Goal: Information Seeking & Learning: Find specific page/section

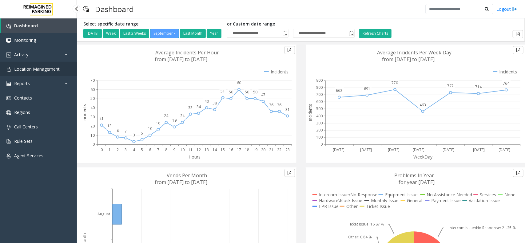
click at [37, 70] on span "Location Management" at bounding box center [37, 69] width 46 height 6
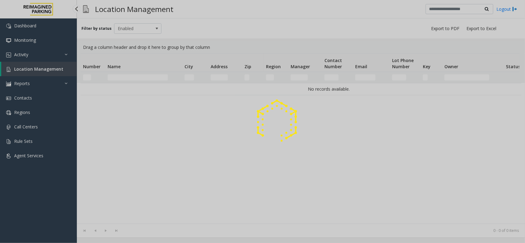
click at [52, 58] on div at bounding box center [262, 121] width 525 height 243
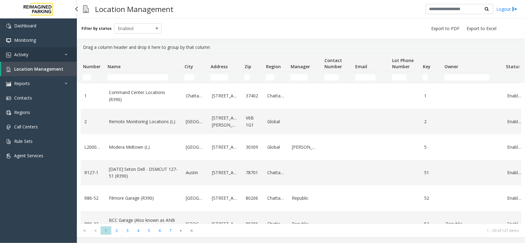
click at [59, 56] on link "Activity" at bounding box center [38, 54] width 77 height 14
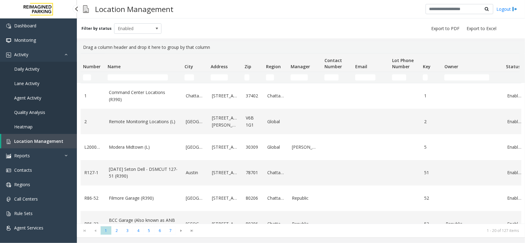
click at [35, 99] on span "Agent Activity" at bounding box center [27, 98] width 27 height 6
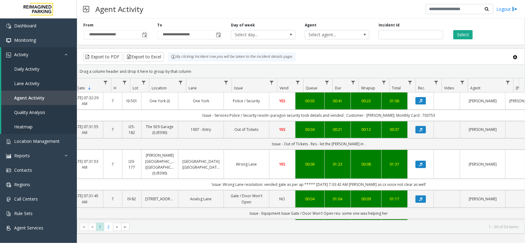
scroll to position [0, 46]
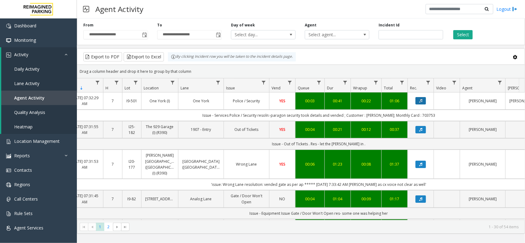
click at [421, 102] on icon "Data table" at bounding box center [420, 101] width 3 height 4
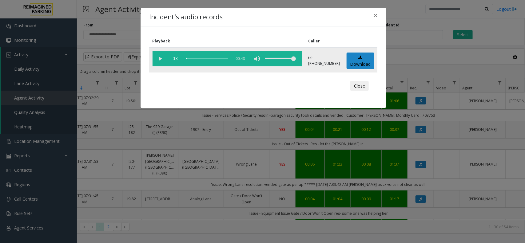
click at [161, 58] on vg-play-pause at bounding box center [160, 58] width 15 height 15
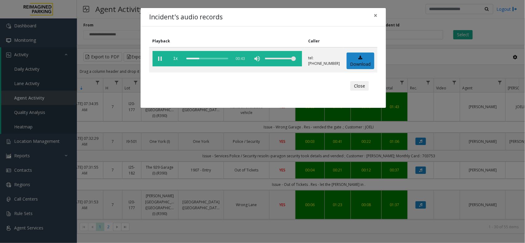
click at [253, 129] on div "Incident's audio records × Playback Caller 1x 00:43 tel:[PHONE_NUMBER] Download…" at bounding box center [262, 121] width 525 height 243
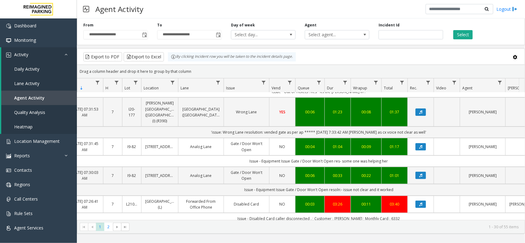
scroll to position [115, 46]
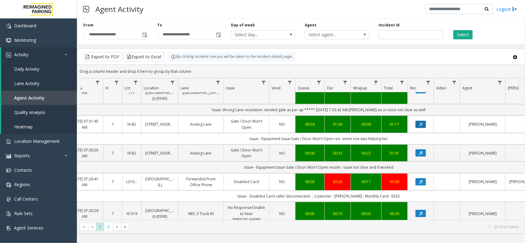
click at [419, 123] on icon "Data table" at bounding box center [420, 125] width 3 height 4
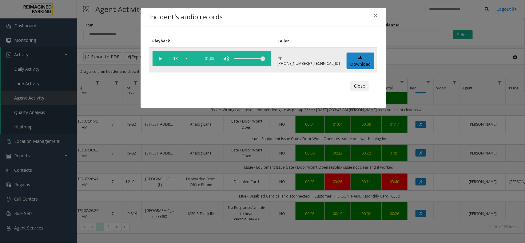
click at [162, 58] on vg-play-pause at bounding box center [160, 58] width 15 height 15
click at [375, 15] on span "×" at bounding box center [376, 15] width 4 height 9
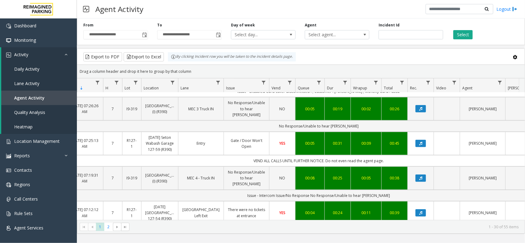
scroll to position [231, 46]
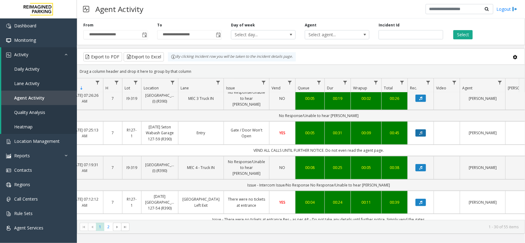
click at [422, 131] on icon "Data table" at bounding box center [420, 133] width 3 height 4
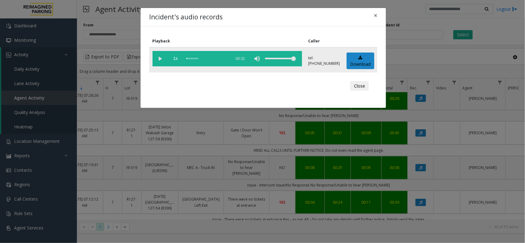
click at [161, 59] on vg-play-pause at bounding box center [160, 58] width 15 height 15
click at [375, 15] on span "×" at bounding box center [376, 15] width 4 height 9
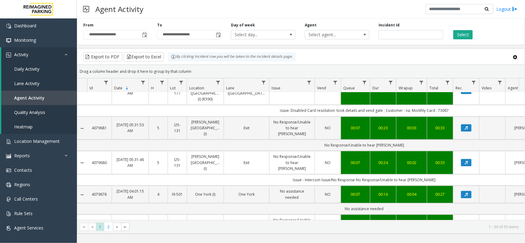
scroll to position [692, 0]
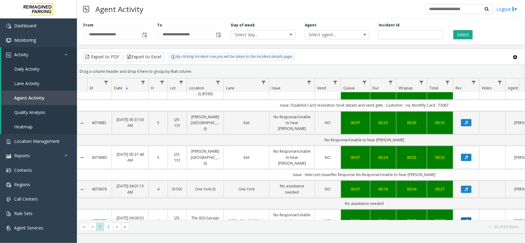
click at [465, 219] on icon "Data table" at bounding box center [466, 221] width 3 height 4
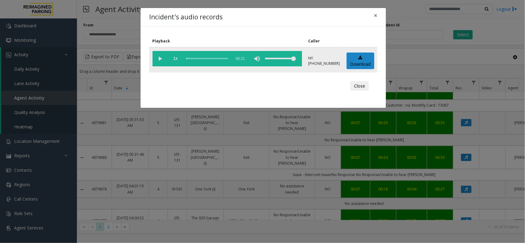
click at [162, 60] on vg-play-pause at bounding box center [160, 58] width 15 height 15
drag, startPoint x: 403, startPoint y: 217, endPoint x: 424, endPoint y: 217, distance: 20.9
click at [424, 217] on div "Incident's audio records × Playback Caller 1x 00:21 tel:[PHONE_NUMBER] Download…" at bounding box center [262, 121] width 525 height 243
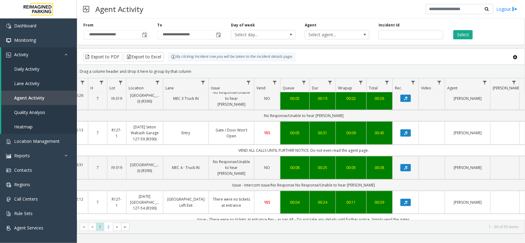
scroll to position [0, 61]
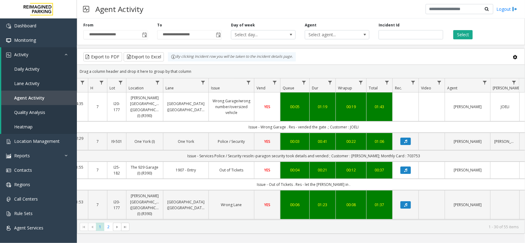
click at [402, 102] on td "Data table" at bounding box center [406, 107] width 26 height 29
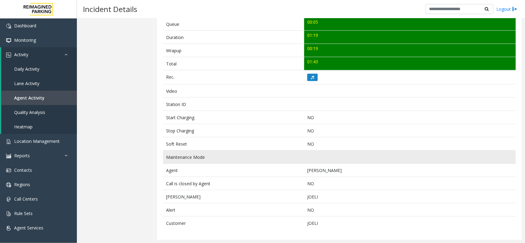
scroll to position [230, 0]
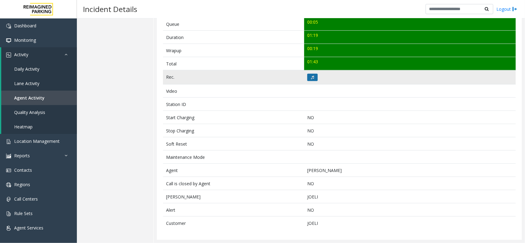
click at [311, 76] on icon at bounding box center [312, 78] width 3 height 4
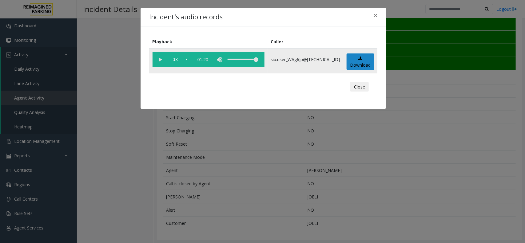
click at [158, 59] on vg-play-pause at bounding box center [160, 59] width 15 height 15
click at [376, 17] on span "×" at bounding box center [376, 15] width 4 height 9
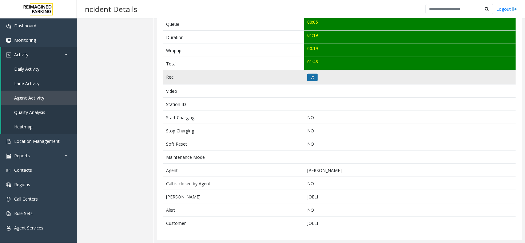
click at [314, 77] on button at bounding box center [312, 77] width 10 height 7
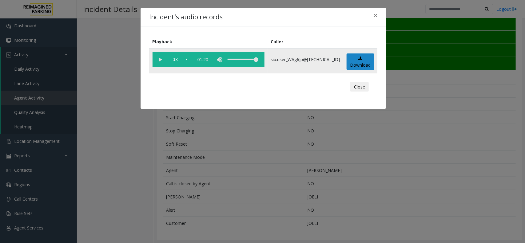
click at [160, 57] on vg-play-pause at bounding box center [160, 59] width 15 height 15
click at [189, 59] on div "scrub bar" at bounding box center [189, 59] width 4 height 15
click at [191, 58] on div "scrub bar" at bounding box center [189, 59] width 4 height 15
click at [375, 16] on span "×" at bounding box center [376, 15] width 4 height 9
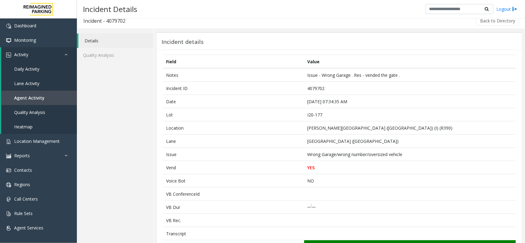
scroll to position [0, 0]
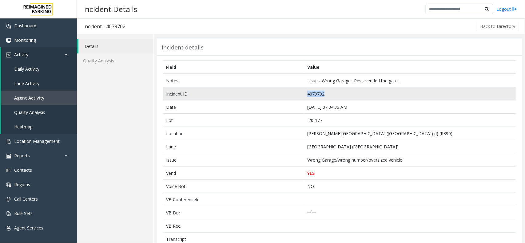
drag, startPoint x: 339, startPoint y: 93, endPoint x: 284, endPoint y: 94, distance: 54.5
click at [284, 94] on tr "Incident ID 4079702" at bounding box center [339, 93] width 353 height 13
copy tr "4079702"
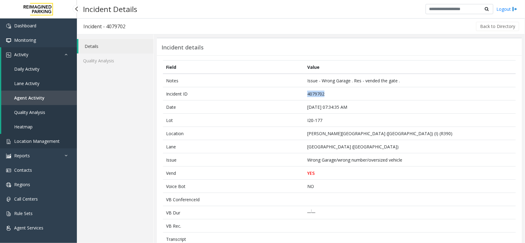
click at [28, 137] on link "Location Management" at bounding box center [38, 141] width 77 height 14
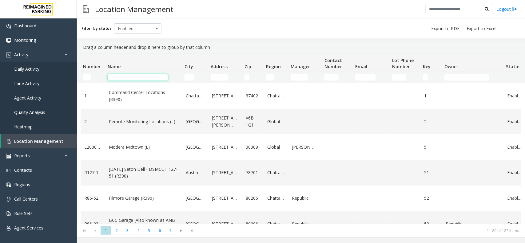
click at [130, 77] on input "Name Filter" at bounding box center [138, 77] width 60 height 6
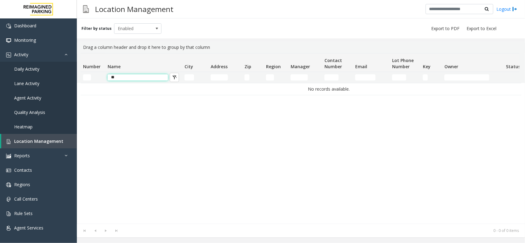
type input "*"
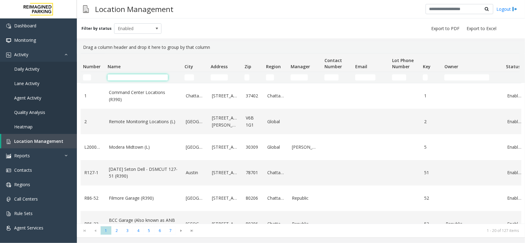
click at [145, 76] on input "Name Filter" at bounding box center [138, 77] width 60 height 6
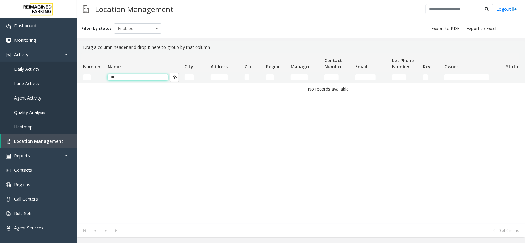
type input "*"
